Goal: Transaction & Acquisition: Purchase product/service

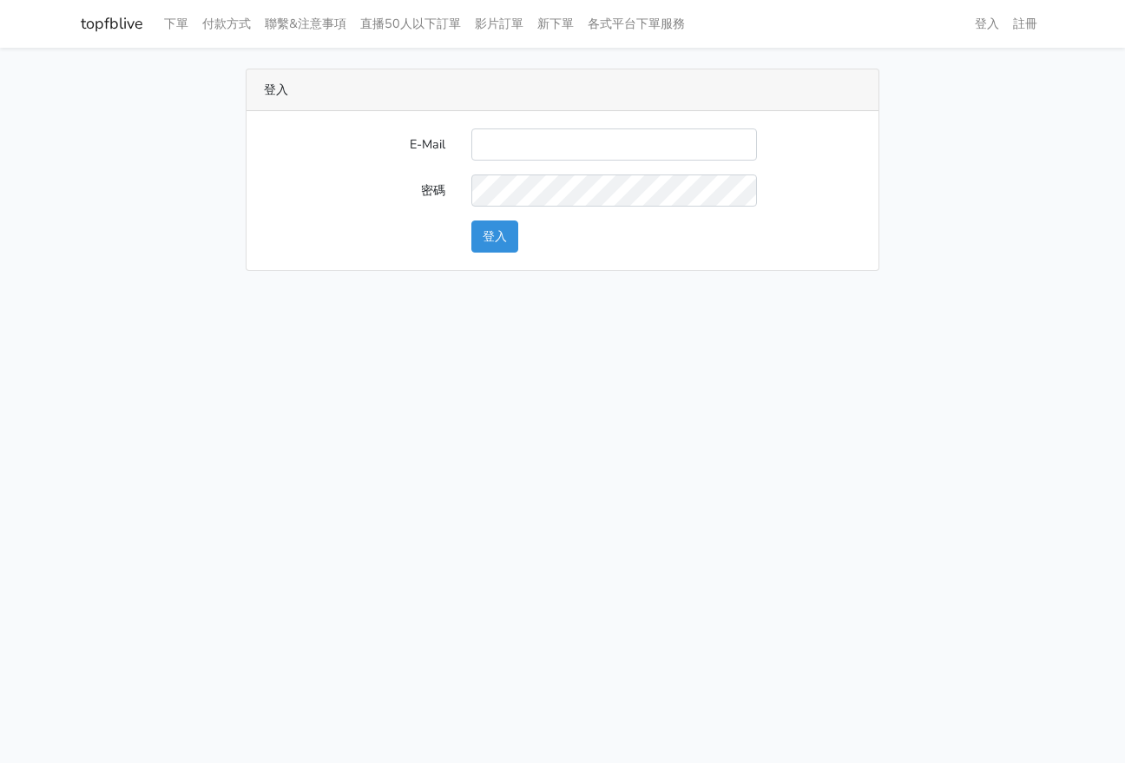
drag, startPoint x: 909, startPoint y: 125, endPoint x: 860, endPoint y: 142, distance: 51.6
click at [907, 128] on div "登入 E-Mail 密碼 登入" at bounding box center [562, 170] width 989 height 202
click at [524, 150] on input "E-Mail" at bounding box center [613, 144] width 285 height 32
paste input "gftv30000@yahoo.com.tw"
type input "gftv30000@yahoo.com.tw"
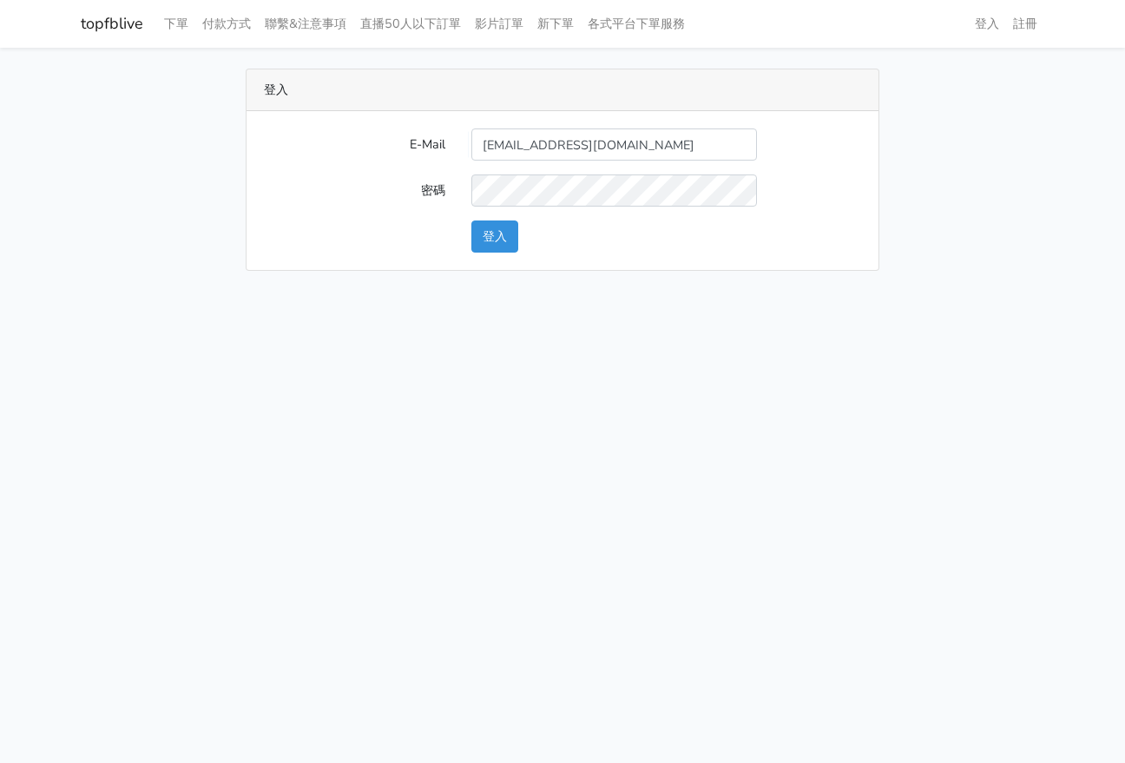
drag, startPoint x: 906, startPoint y: 243, endPoint x: 776, endPoint y: 228, distance: 131.0
click at [903, 243] on div "登入 E-Mail gftv30000@yahoo.com.tw 密碼 登入" at bounding box center [562, 170] width 989 height 202
click at [535, 208] on form "E-Mail gftv30000@yahoo.com.tw 密碼 登入" at bounding box center [562, 190] width 597 height 124
click at [486, 233] on button "登入" at bounding box center [494, 236] width 47 height 32
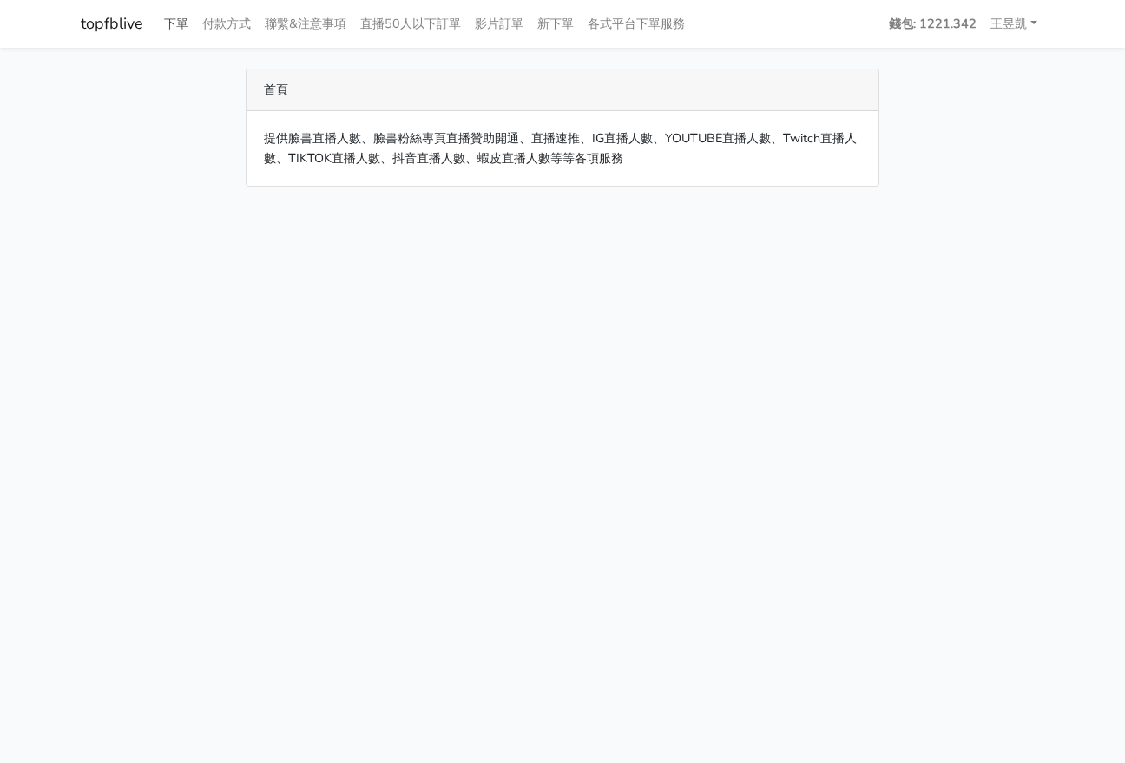
click at [172, 32] on link "下單" at bounding box center [176, 24] width 38 height 34
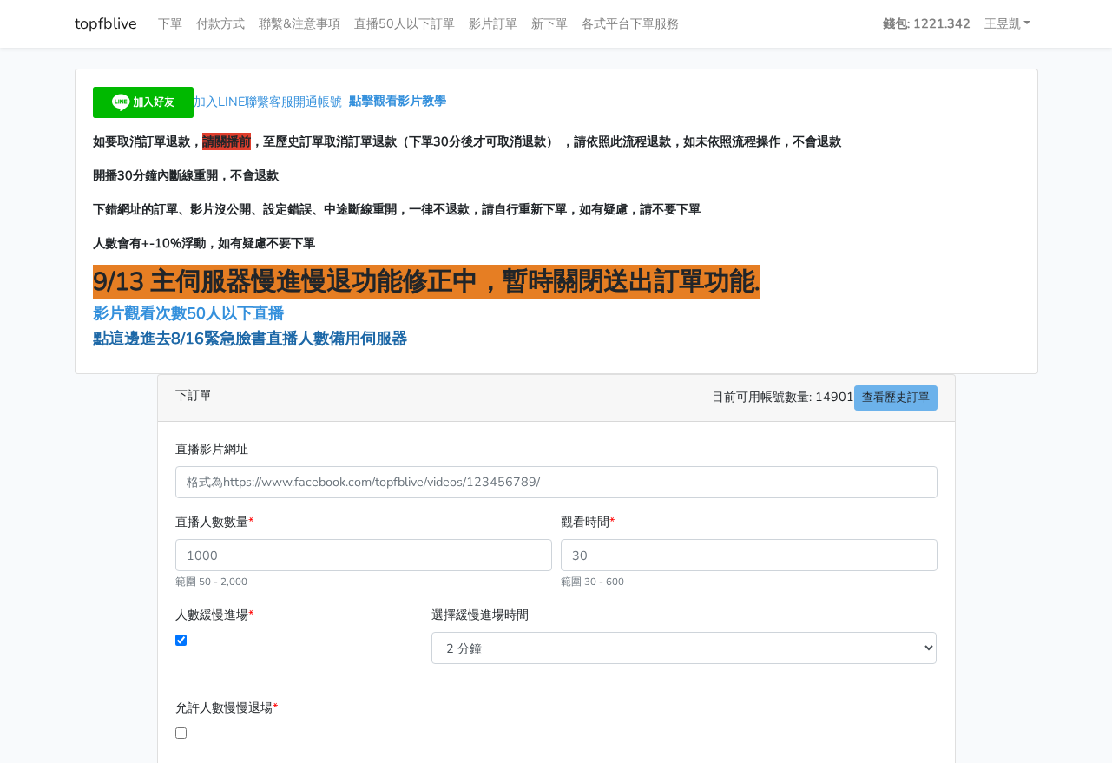
click at [390, 339] on span "點這邊進去8/16緊急臉書直播人數備用伺服器" at bounding box center [250, 338] width 314 height 21
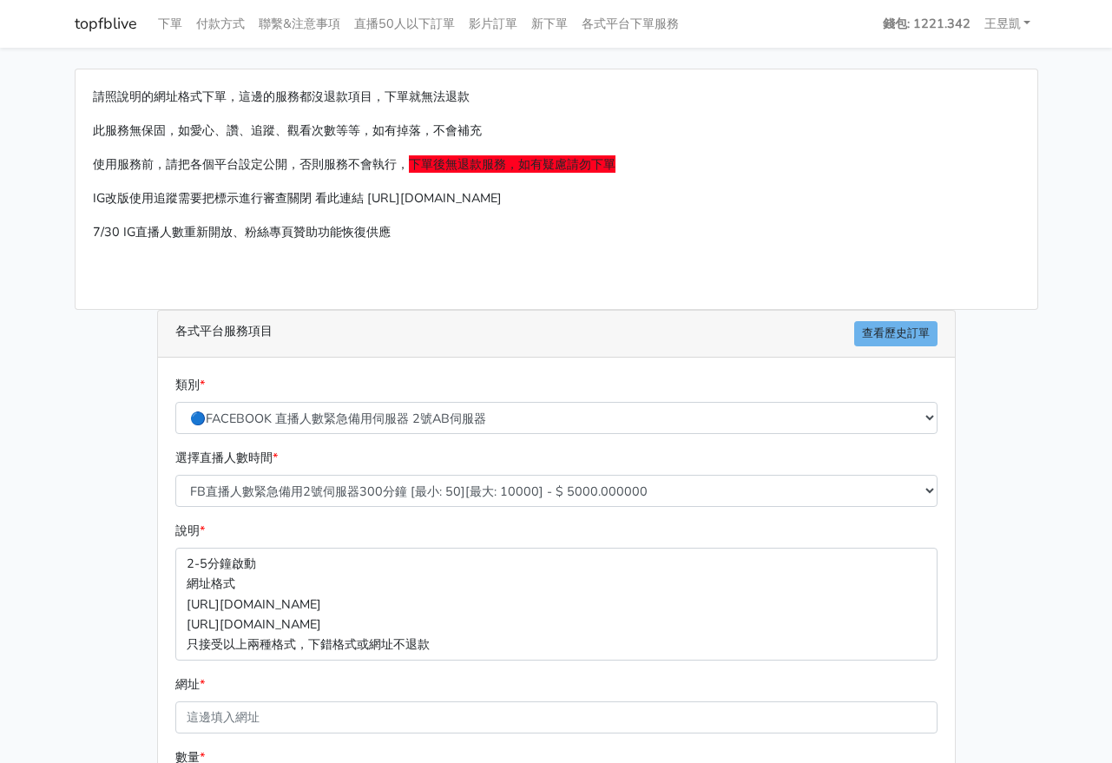
click at [757, 105] on p "請照說明的網址格式下單，這邊的服務都沒退款項目，下單就無法退款" at bounding box center [556, 97] width 927 height 20
click at [271, 234] on p "7/30 IG直播人數重新開放、粉絲專頁贊助功能恢復供應" at bounding box center [556, 232] width 927 height 20
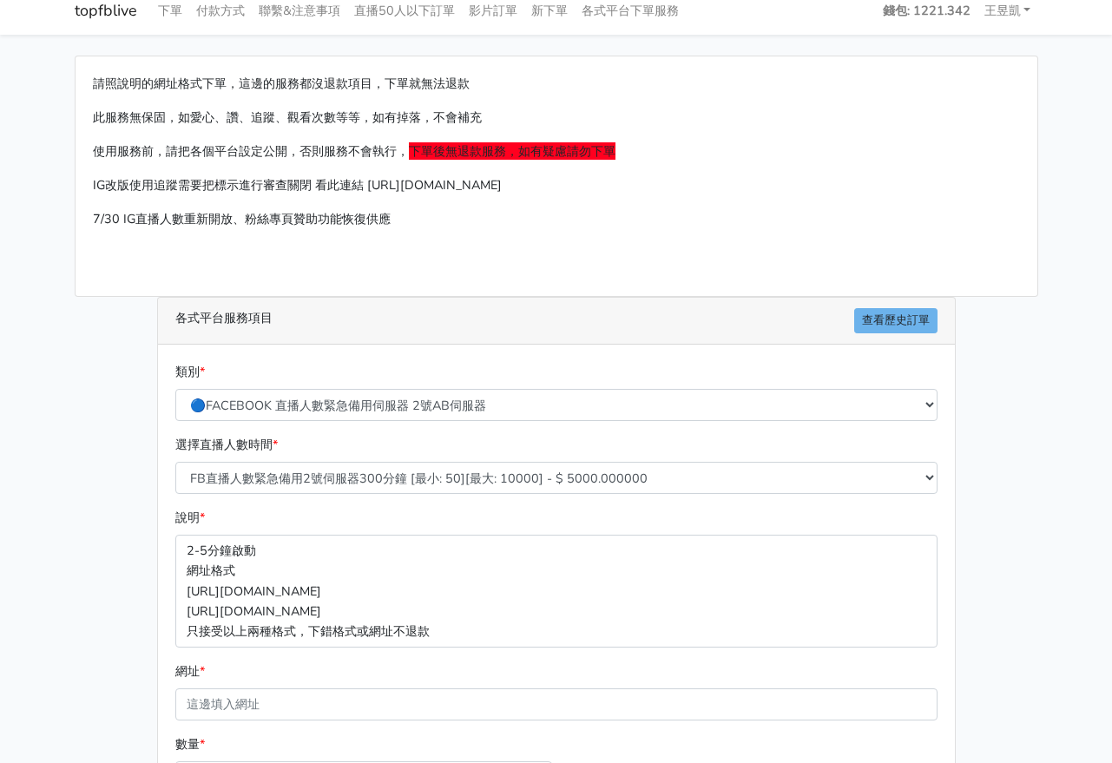
scroll to position [220, 0]
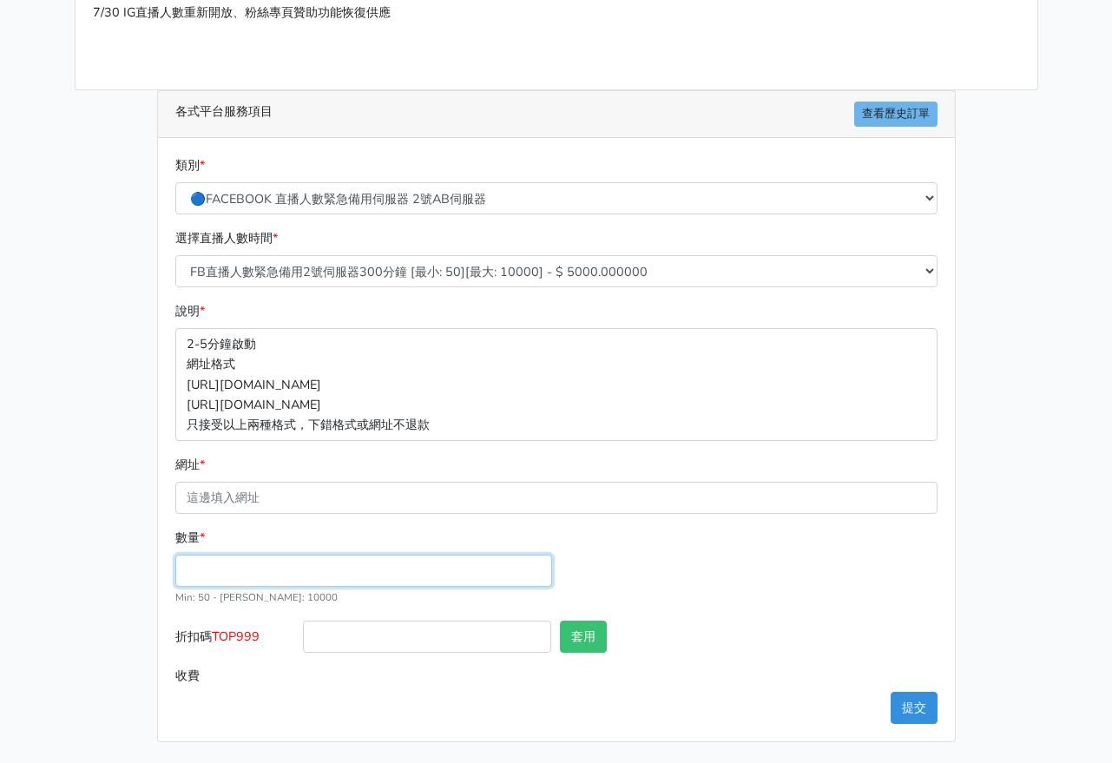
click at [375, 574] on input "數量 *" at bounding box center [363, 570] width 377 height 32
type input "100"
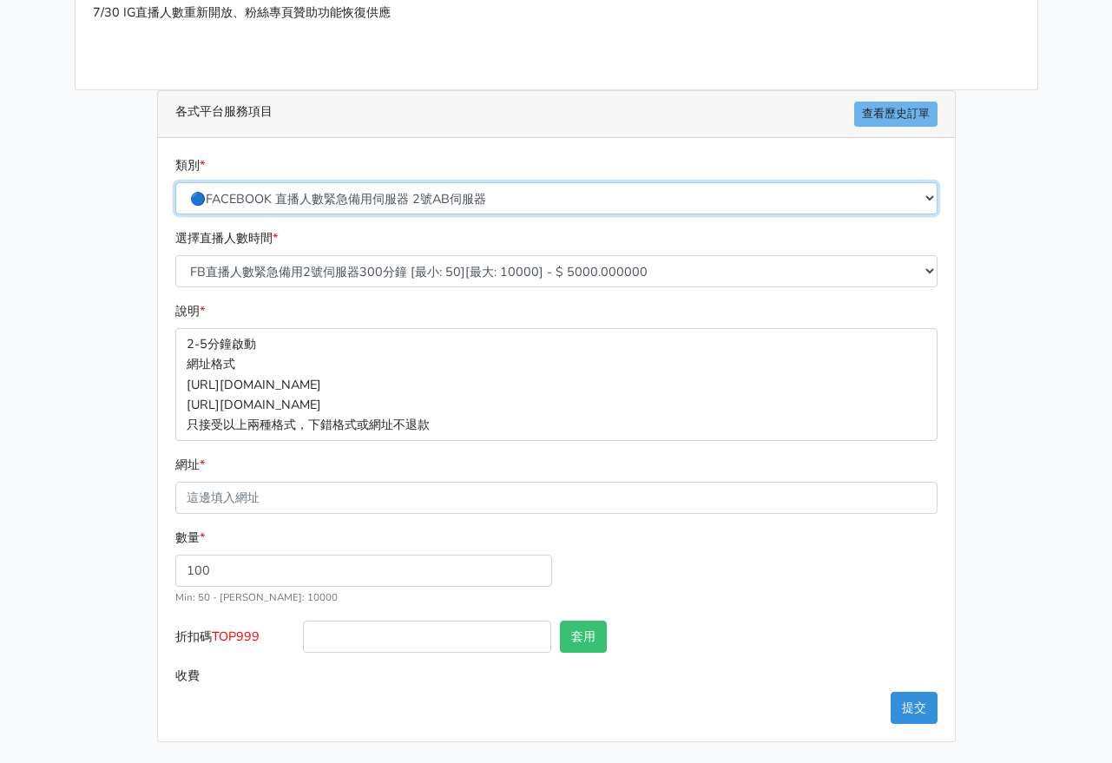
type input "500.000"
click at [353, 207] on select "🔵FACEBOOK 直播人數緊急備用伺服器 2號AB伺服器 🔵FACEBOOK 網軍專用貼文留言 安全保密 🔵9/30 FACEBOOK 直播人數緩慢進場緩慢…" at bounding box center [556, 198] width 762 height 32
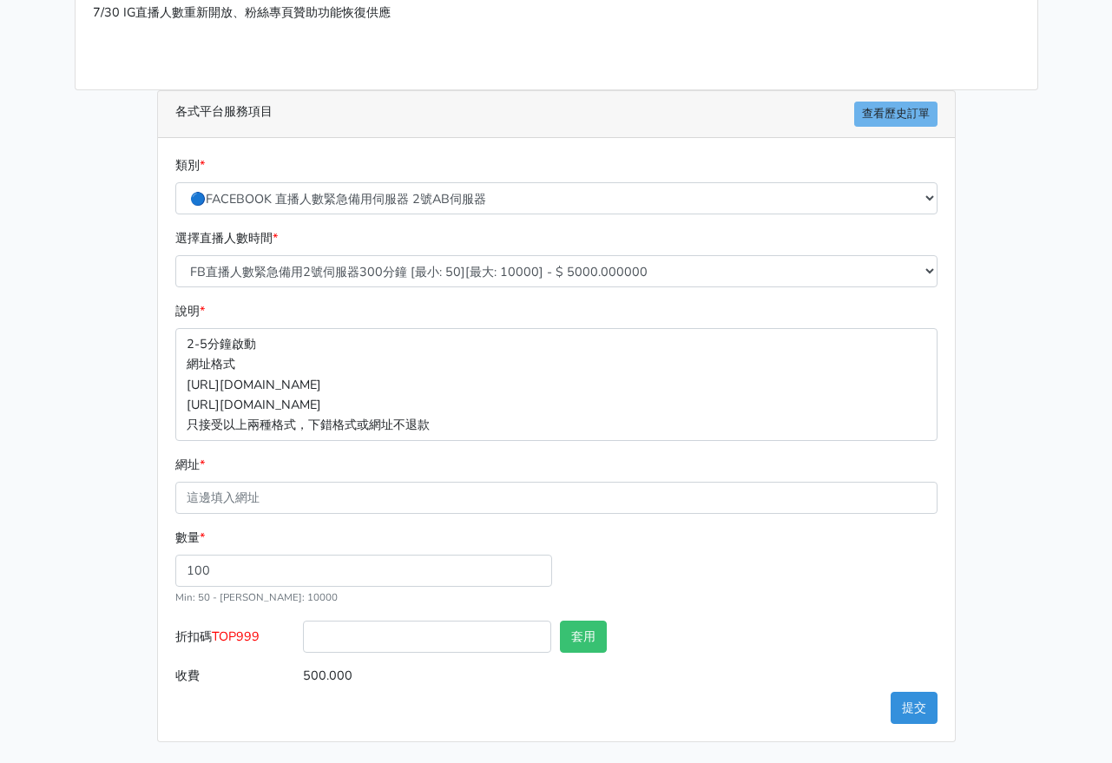
click at [368, 160] on div "類別 * 🔵FACEBOOK 直播人數緊急備用伺服器 2號AB伺服器 🔵FACEBOOK 網軍專用貼文留言 安全保密 🔵9/30 FACEBOOK 直播人數緩…" at bounding box center [556, 184] width 771 height 59
click at [413, 272] on select "FB直播人數緊急備用2號伺服器300分鐘 [最小: 50][最大: 10000] - $ 5000.000000 FB直播人數緊急備用2號伺服器60分鐘 [最…" at bounding box center [556, 271] width 762 height 32
select select "575"
click at [175, 255] on select "FB直播人數緊急備用2號伺服器300分鐘 [最小: 50][最大: 10000] - $ 5000.000000 FB直播人數緊急備用2號伺服器60分鐘 [最…" at bounding box center [556, 271] width 762 height 32
type input "200.000"
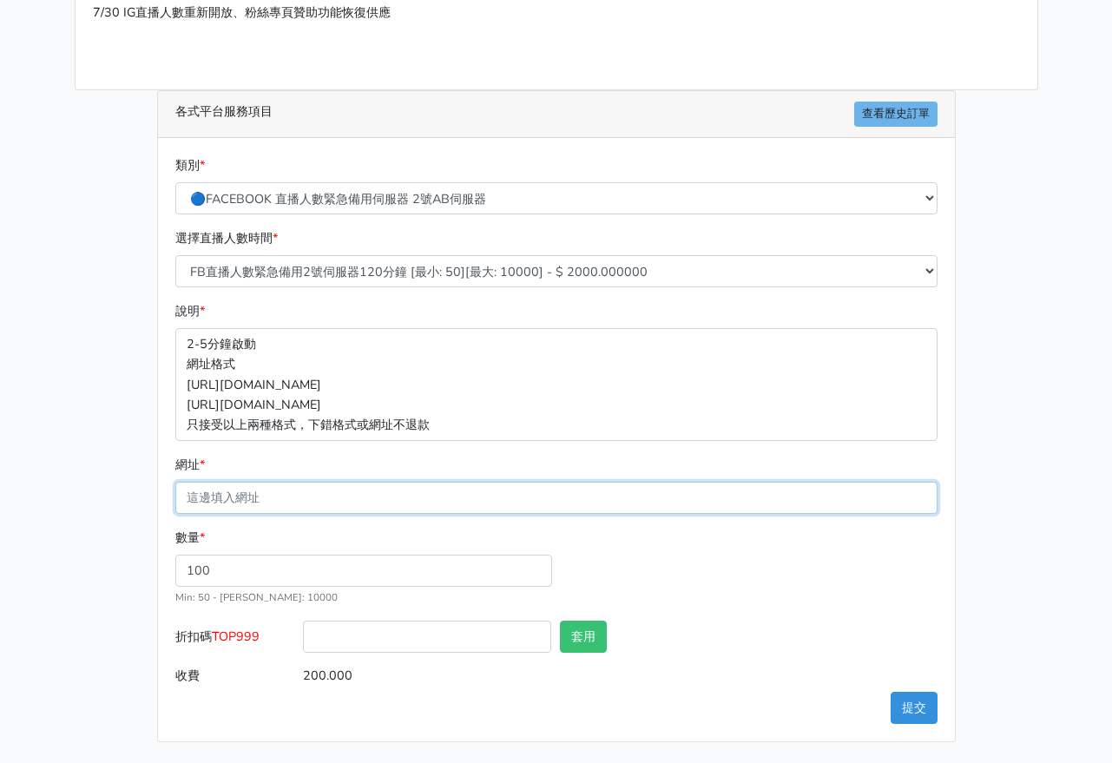
click at [339, 495] on input "網址 *" at bounding box center [556, 498] width 762 height 32
paste input "https://www.facebook.com/TaipeiHopePlazaFarmersMarket/videos/1540678317092450?l…"
type input "https://www.facebook.com/TaipeiHopePlazaFarmersMarket/videos/1540678317092450?l…"
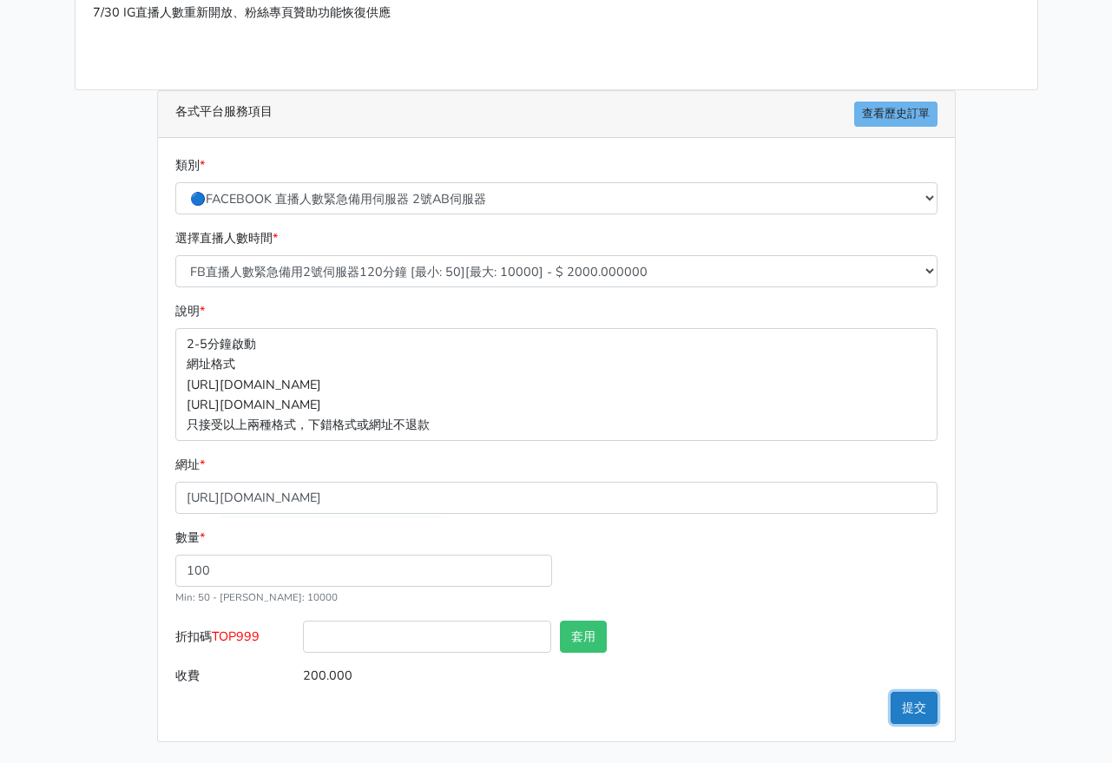
click at [891, 712] on button "提交" at bounding box center [913, 708] width 47 height 32
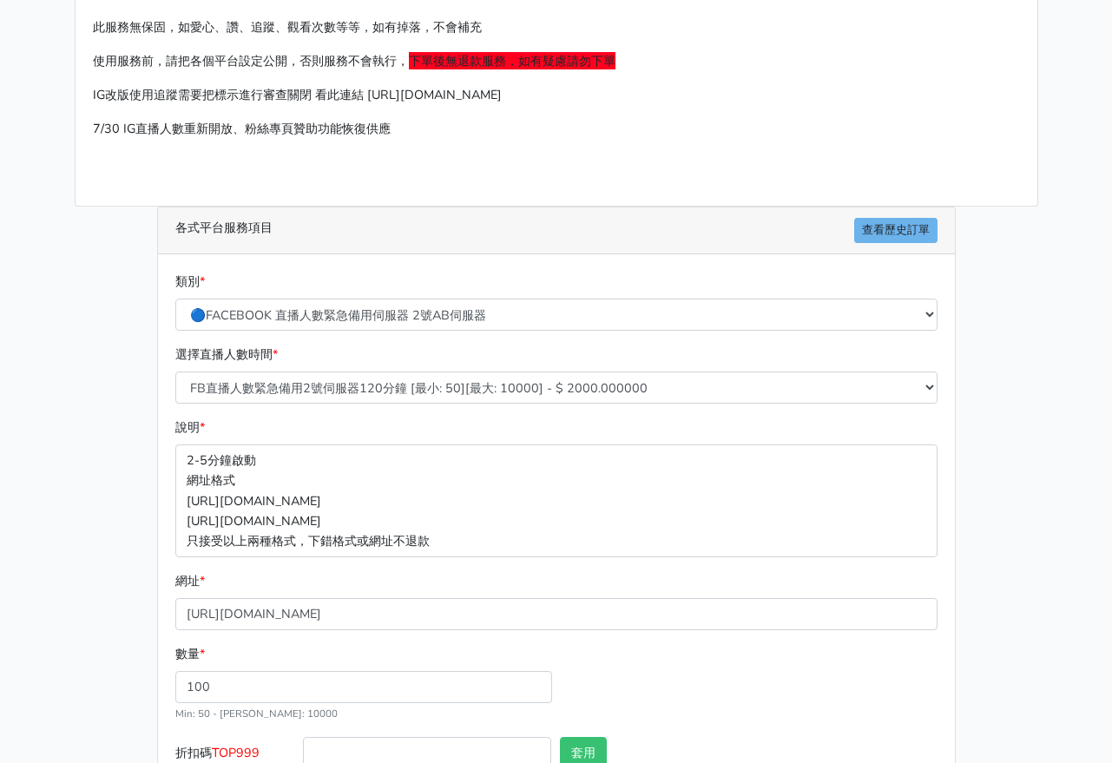
scroll to position [0, 0]
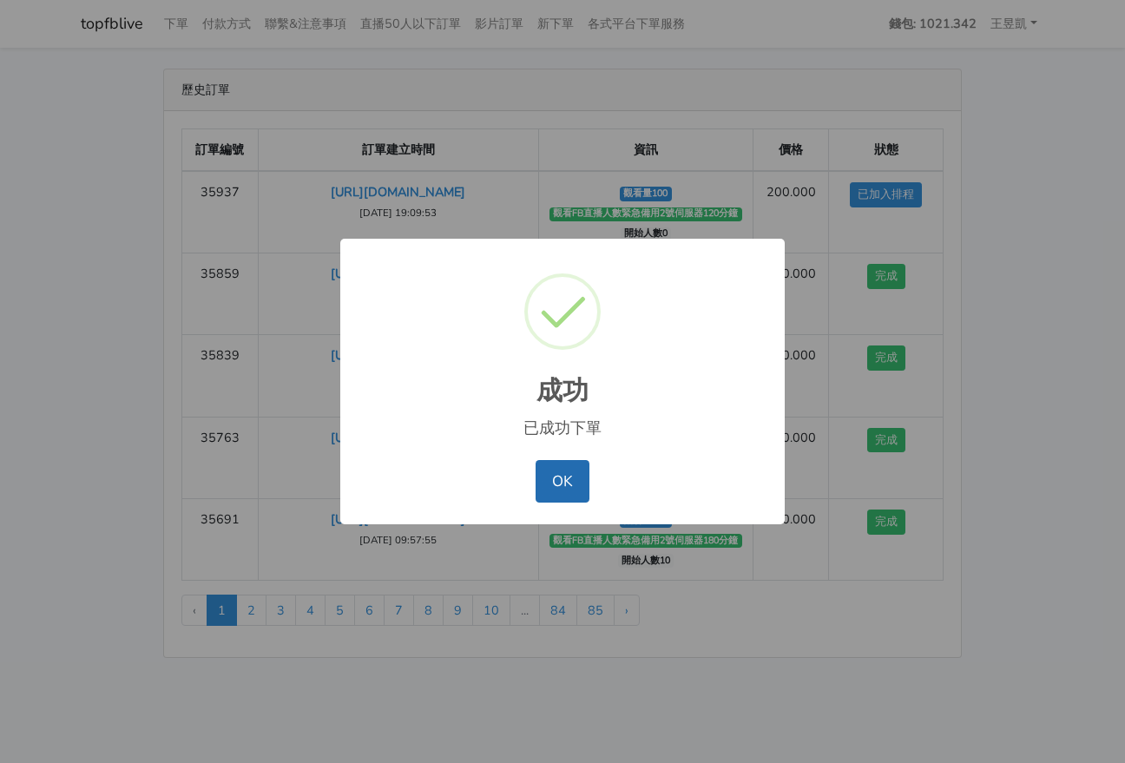
click at [565, 479] on button "OK" at bounding box center [561, 481] width 53 height 42
